Goal: Task Accomplishment & Management: Use online tool/utility

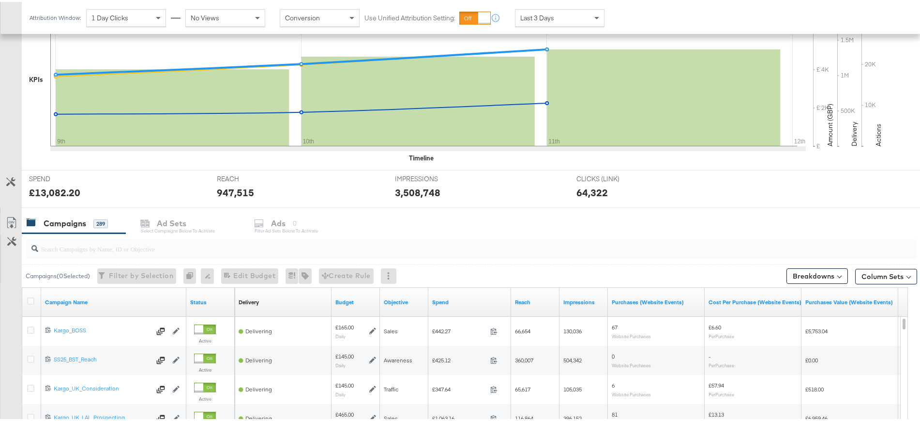
scroll to position [314, 0]
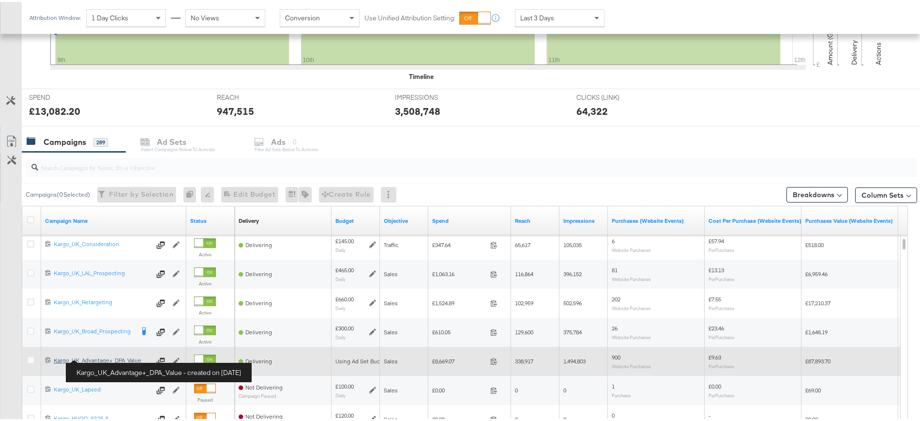
click at [113, 356] on div "Kargo_UK_Advantage+_DPA_Value Kargo_UK_Advantage+_DPA_Value" at bounding box center [102, 358] width 97 height 8
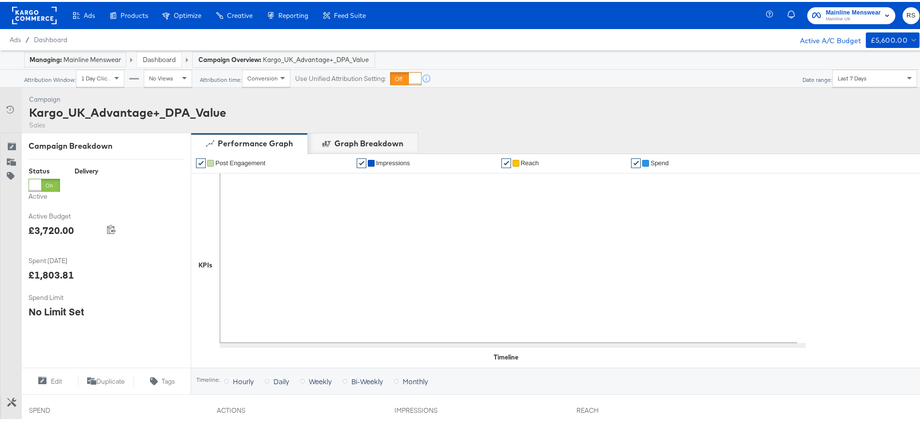
scroll to position [312, 0]
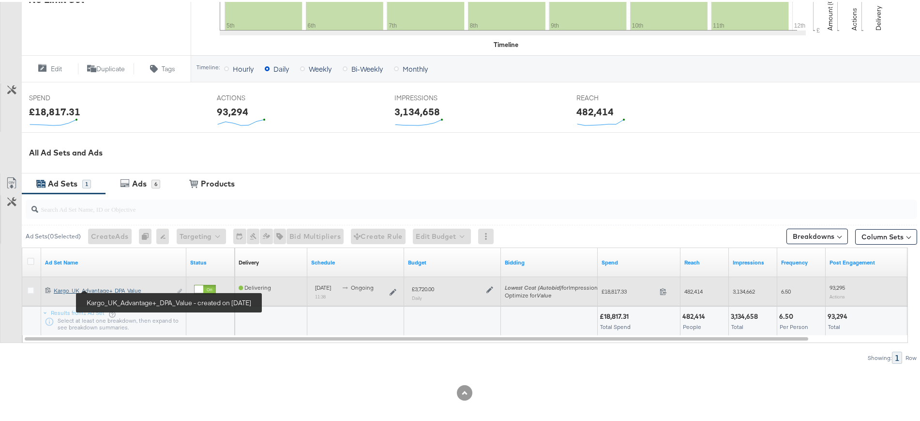
click at [106, 289] on div "Kargo_UK_Advantage+_DPA_Value Kargo_UK_Advantage+_DPA_Value" at bounding box center [113, 289] width 118 height 8
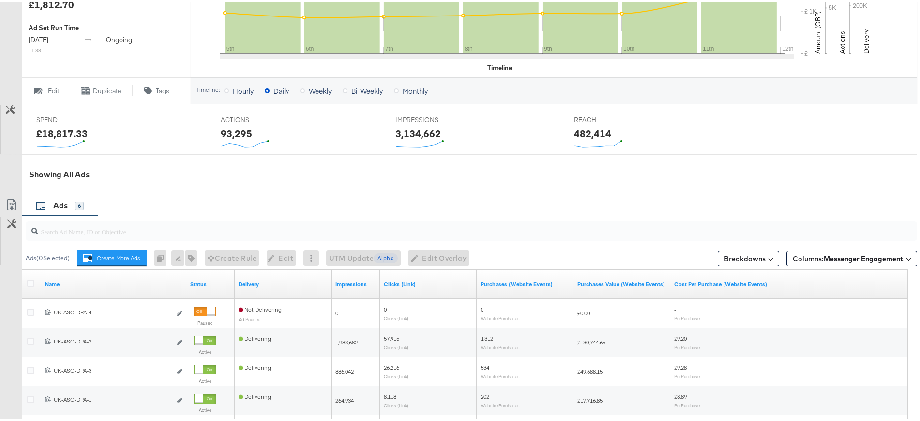
scroll to position [366, 0]
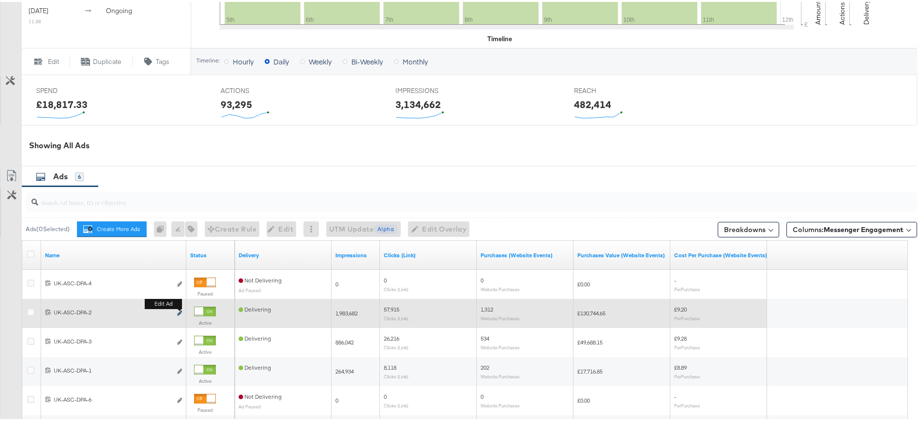
click at [181, 311] on icon "link" at bounding box center [179, 310] width 5 height 5
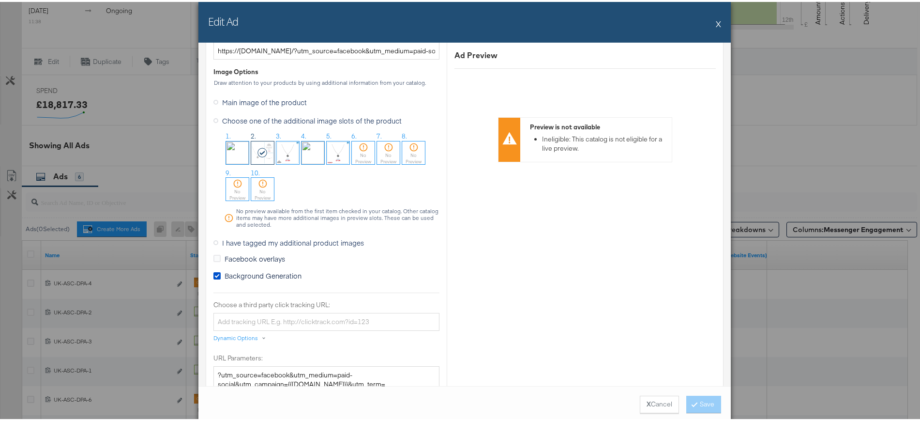
scroll to position [793, 0]
click at [213, 273] on icon at bounding box center [216, 273] width 7 height 7
click at [0, 0] on input "Background Generation" at bounding box center [0, 0] width 0 height 0
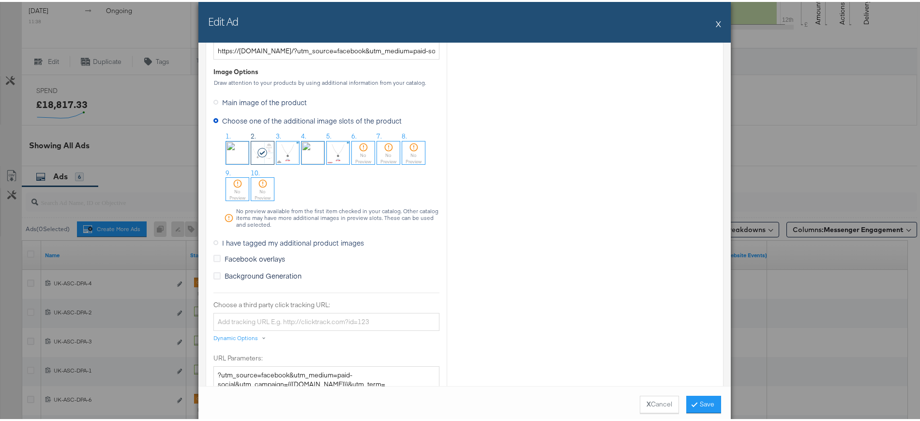
click at [213, 241] on icon at bounding box center [215, 240] width 5 height 5
click at [0, 0] on input "I have tagged my additional product images" at bounding box center [0, 0] width 0 height 0
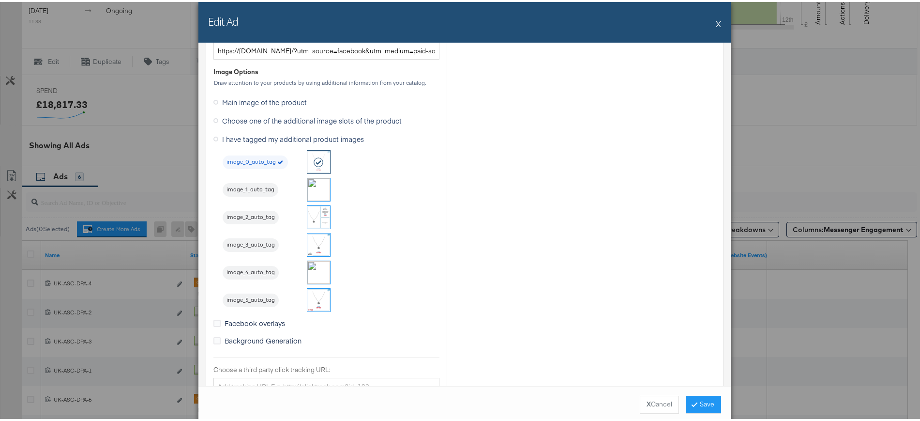
click at [314, 213] on img at bounding box center [318, 215] width 23 height 23
click at [693, 399] on button "Save" at bounding box center [703, 402] width 35 height 17
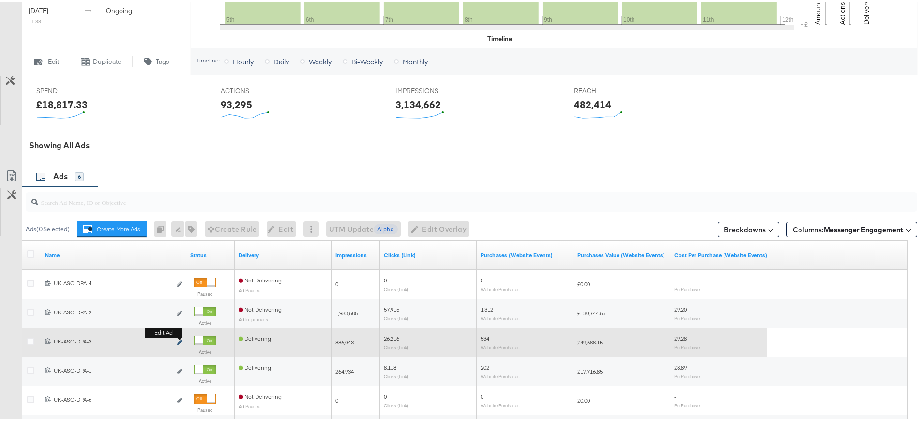
click at [180, 340] on icon "link" at bounding box center [179, 339] width 5 height 5
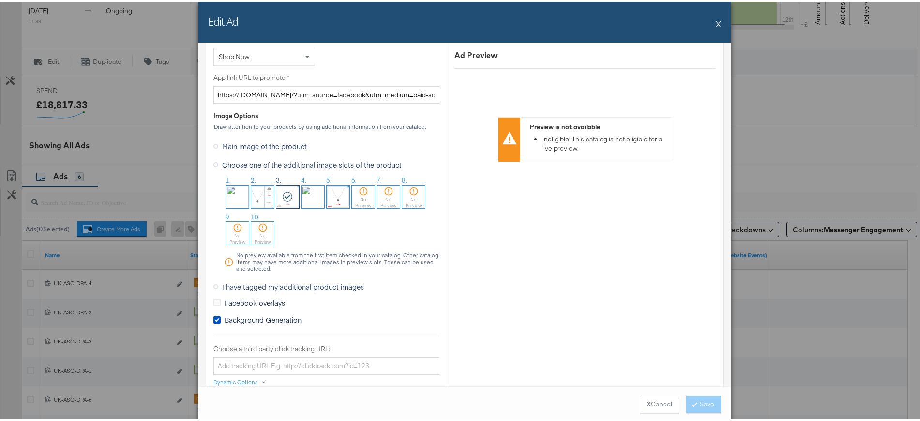
scroll to position [750, 0]
click at [214, 319] on icon at bounding box center [216, 317] width 7 height 7
click at [0, 0] on input "Background Generation" at bounding box center [0, 0] width 0 height 0
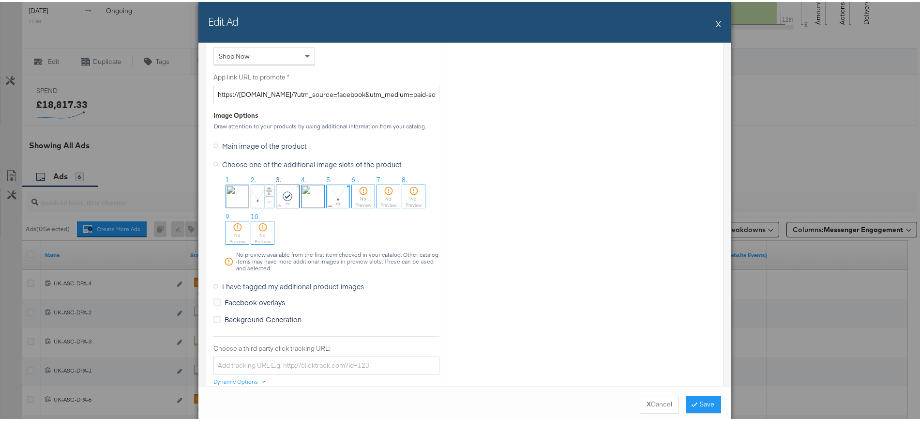
click at [213, 286] on label "I have tagged my additional product images" at bounding box center [290, 284] width 154 height 15
click at [0, 0] on input "I have tagged my additional product images" at bounding box center [0, 0] width 0 height 0
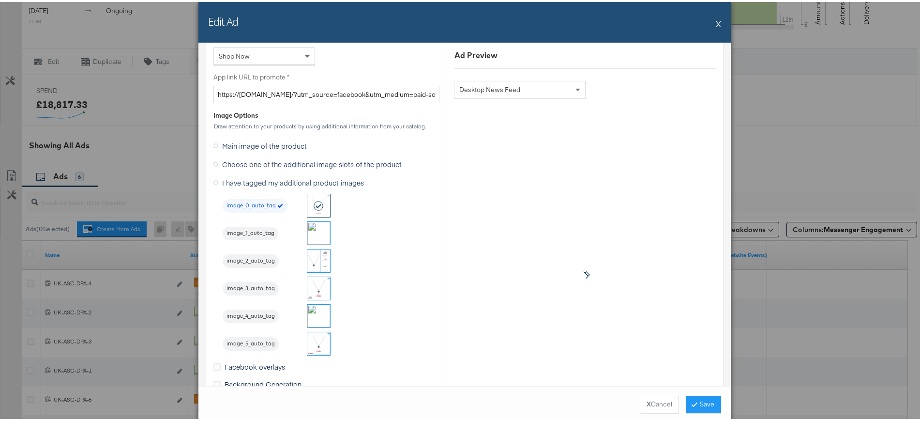
click at [318, 285] on img at bounding box center [318, 286] width 23 height 23
click at [693, 401] on icon at bounding box center [694, 402] width 3 height 6
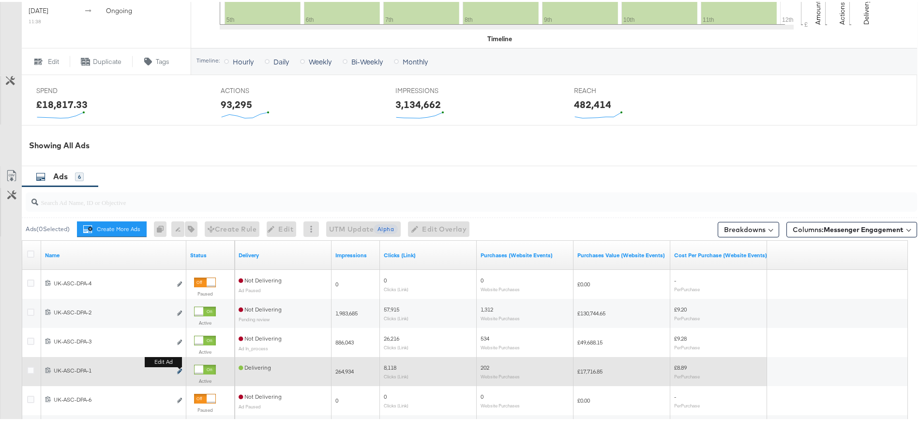
click at [179, 367] on button "Edit ad" at bounding box center [180, 369] width 6 height 10
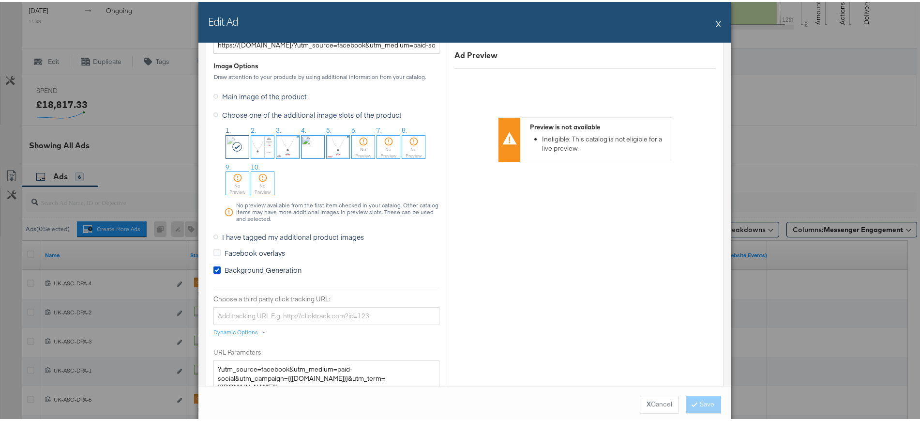
scroll to position [800, 0]
click at [213, 263] on icon at bounding box center [216, 266] width 7 height 7
click at [0, 0] on input "Background Generation" at bounding box center [0, 0] width 0 height 0
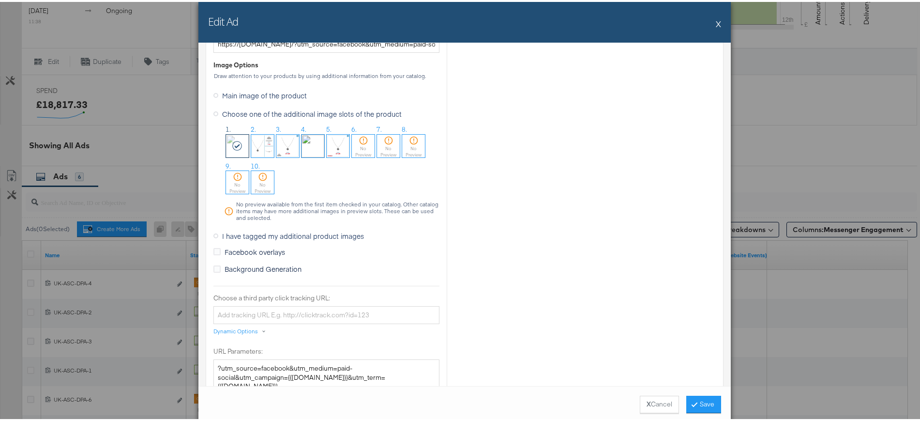
click at [213, 232] on icon at bounding box center [215, 233] width 5 height 5
click at [0, 0] on input "I have tagged my additional product images" at bounding box center [0, 0] width 0 height 0
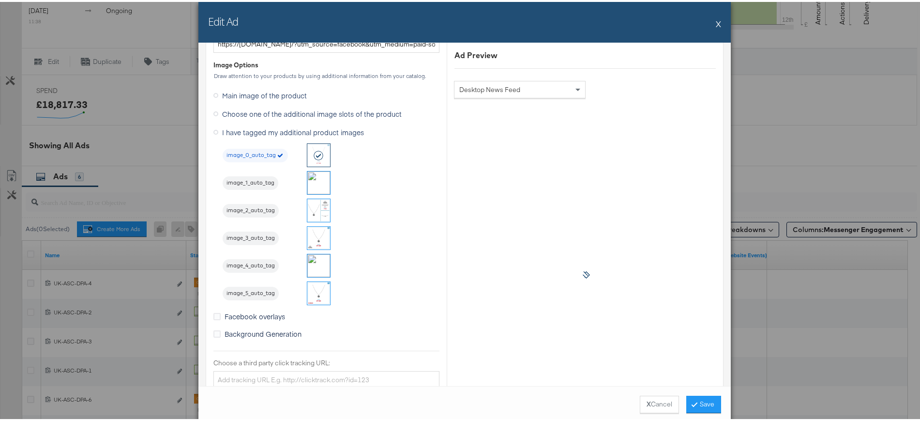
click at [307, 184] on img at bounding box center [318, 180] width 23 height 23
click at [693, 400] on icon at bounding box center [694, 402] width 3 height 6
